Goal: Transaction & Acquisition: Obtain resource

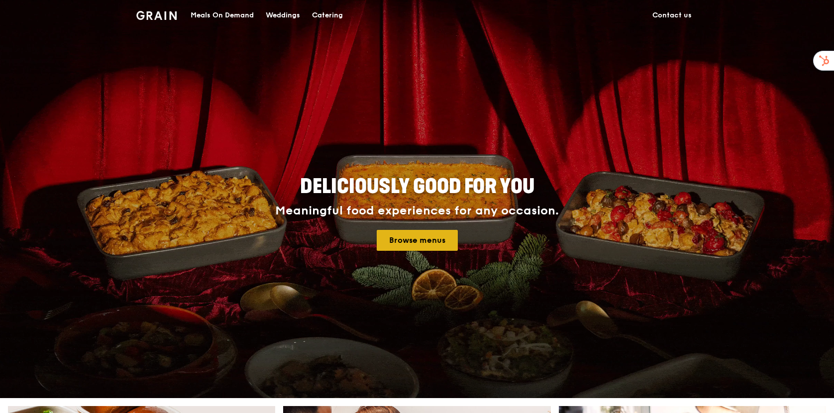
click at [406, 248] on link "Browse menus" at bounding box center [417, 240] width 81 height 21
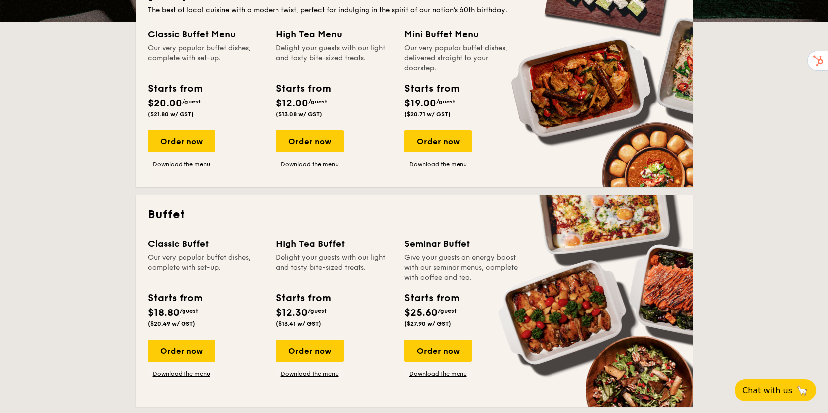
scroll to position [300, 0]
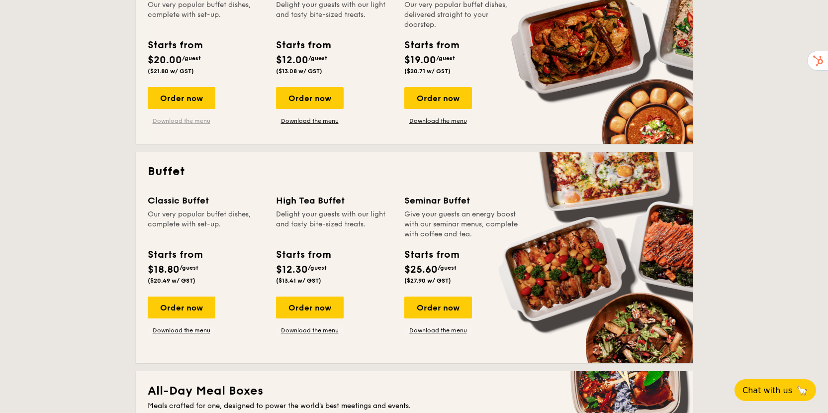
click at [193, 121] on link "Download the menu" at bounding box center [182, 121] width 68 height 8
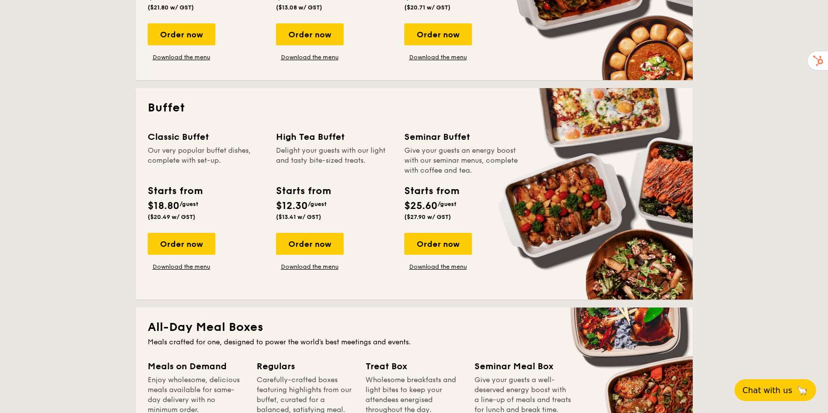
scroll to position [384, 0]
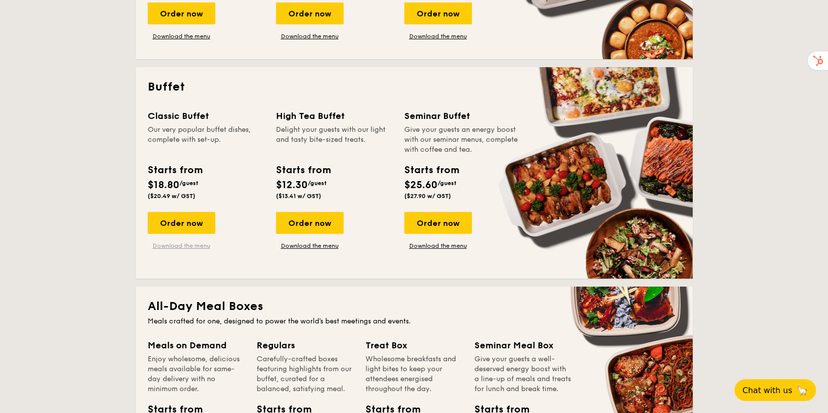
click at [200, 244] on link "Download the menu" at bounding box center [182, 246] width 68 height 8
